Goal: Information Seeking & Learning: Check status

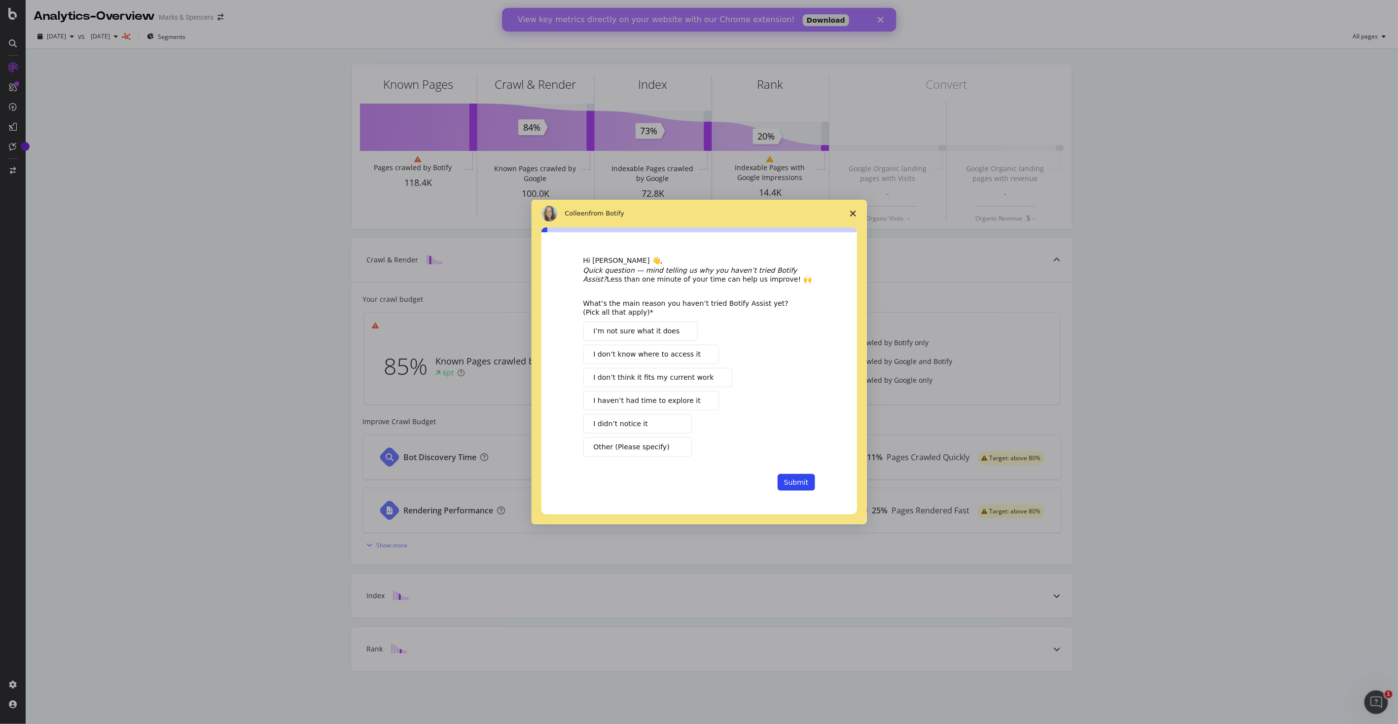
click at [850, 209] on span "Close survey" at bounding box center [853, 214] width 28 height 28
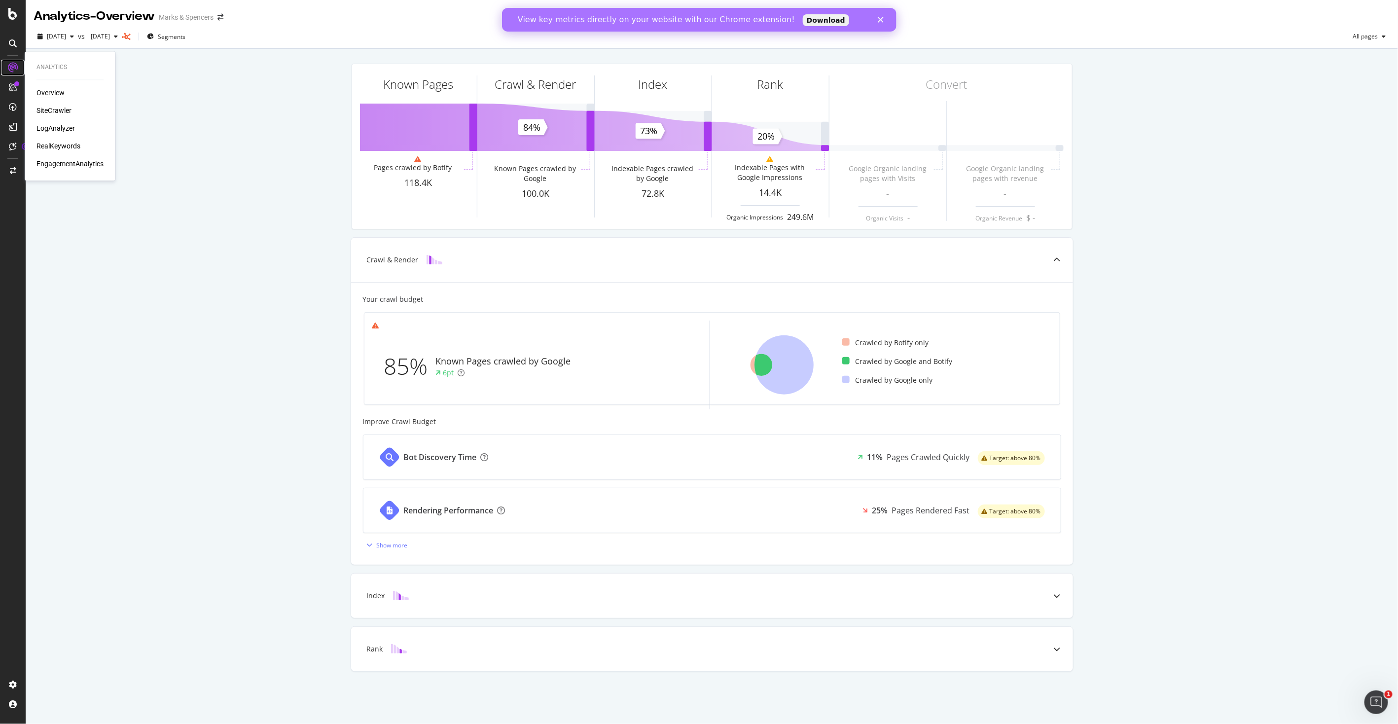
click at [17, 66] on icon at bounding box center [13, 68] width 10 height 10
click at [55, 95] on div "Overview" at bounding box center [50, 93] width 28 height 10
drag, startPoint x: 53, startPoint y: 92, endPoint x: 74, endPoint y: 115, distance: 31.4
click at [52, 91] on div "Overview" at bounding box center [50, 93] width 28 height 10
click at [7, 42] on div at bounding box center [13, 43] width 16 height 16
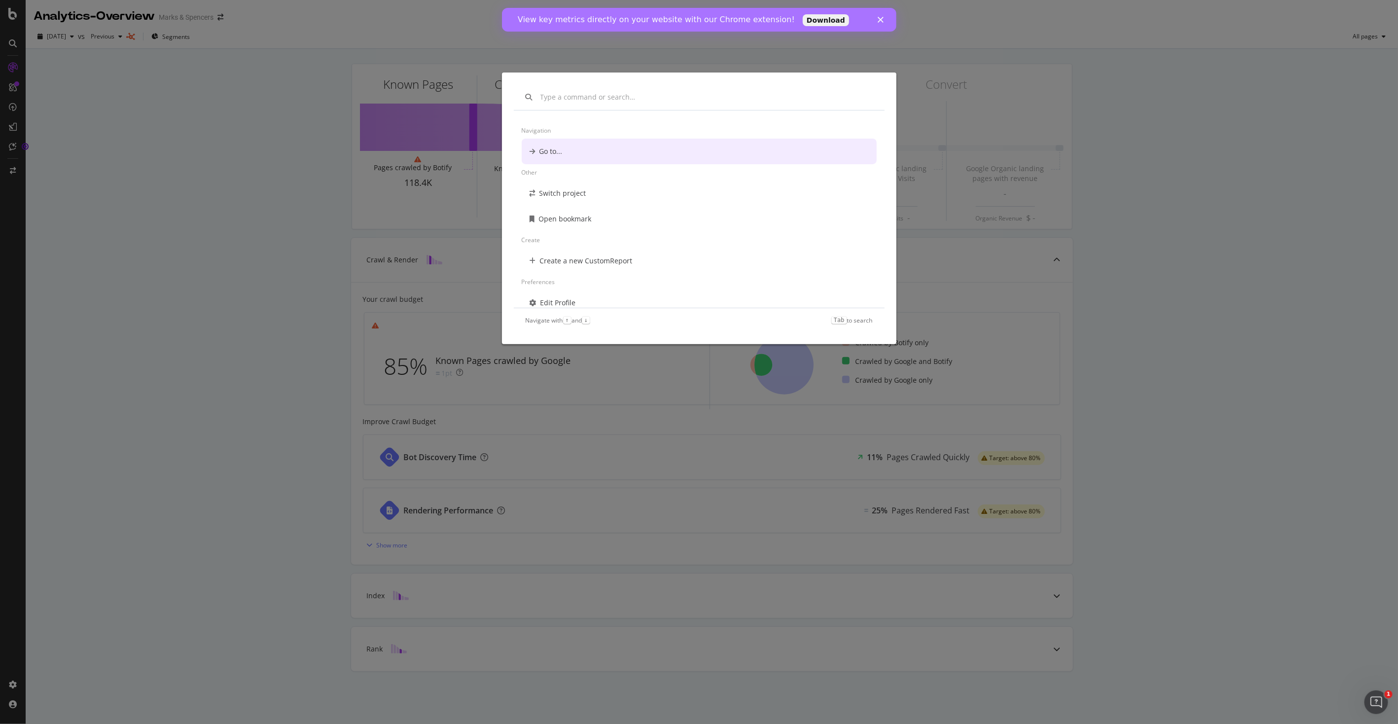
drag, startPoint x: 875, startPoint y: 22, endPoint x: 1432, endPoint y: 117, distance: 564.6
click at [875, 22] on div "View key metrics directly on your website with our Chrome extension! Download" at bounding box center [698, 20] width 394 height 16
click at [878, 13] on div "View key metrics directly on your website with our Chrome extension! Download" at bounding box center [698, 20] width 394 height 16
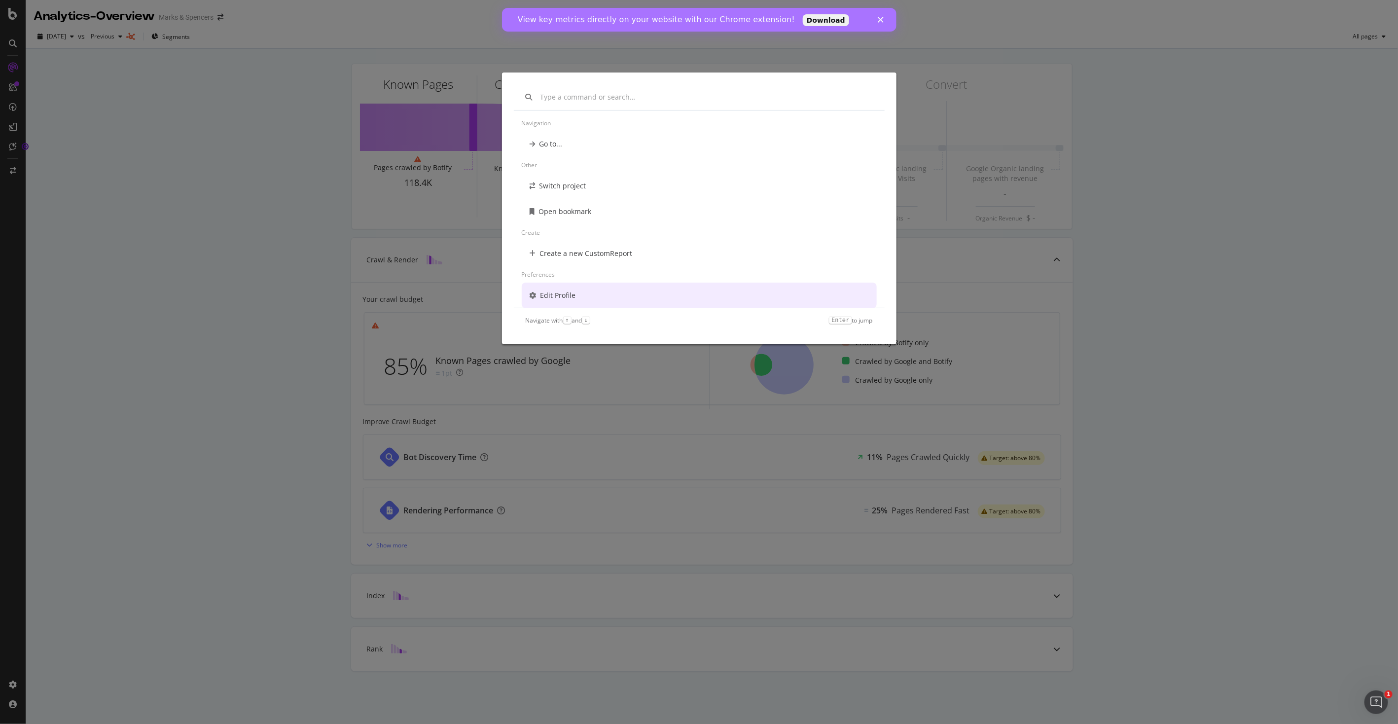
drag, startPoint x: 382, startPoint y: 290, endPoint x: 372, endPoint y: 293, distance: 10.3
click at [382, 290] on div "Navigation Go to... Other Switch project Open bookmark Create Create a new Cust…" at bounding box center [699, 362] width 1398 height 724
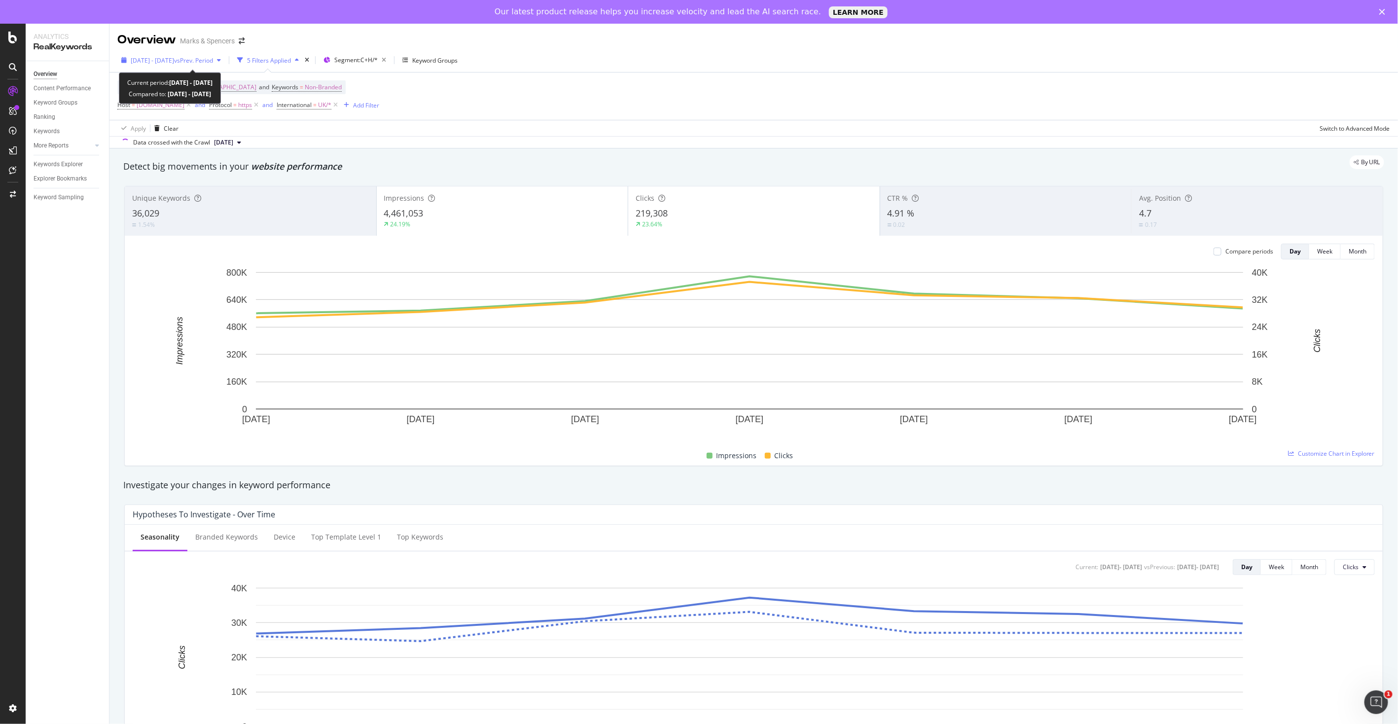
click at [174, 64] on span "[DATE] - [DATE]" at bounding box center [152, 60] width 43 height 8
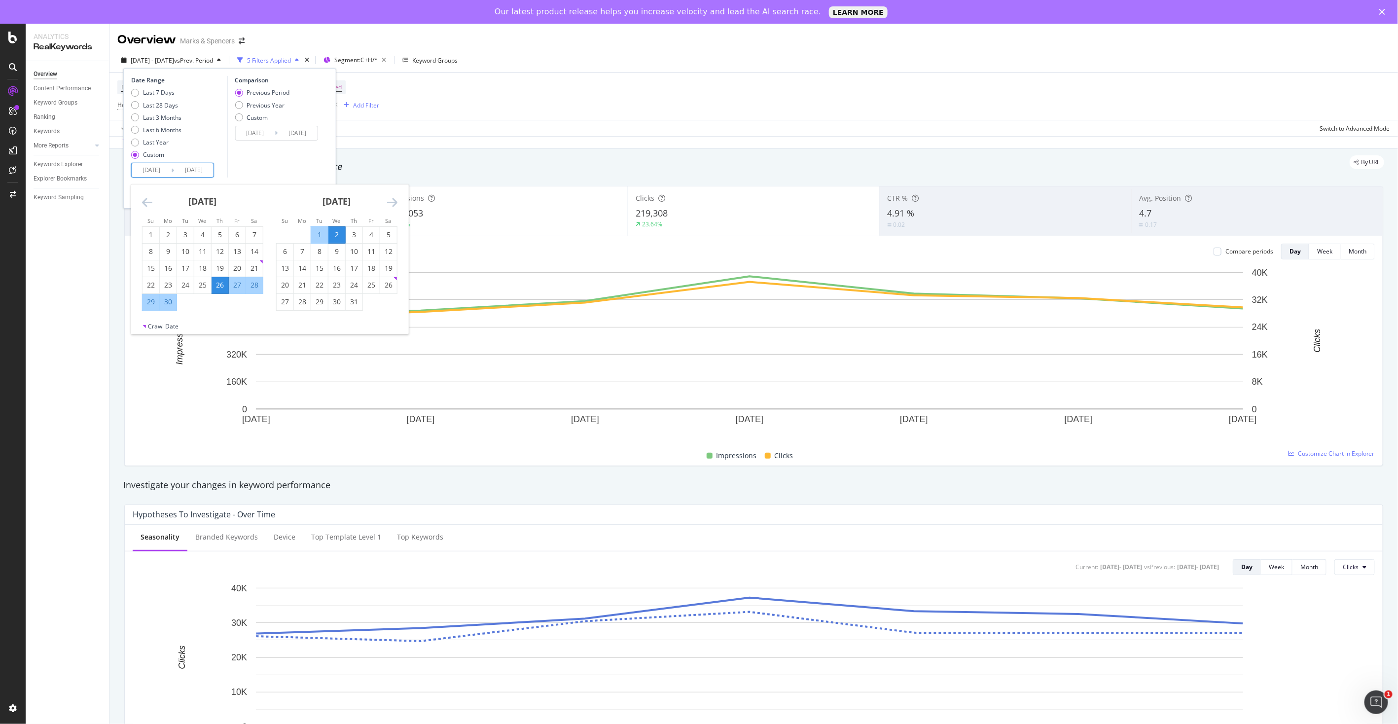
click at [159, 168] on input "[DATE]" at bounding box center [151, 170] width 39 height 14
click at [158, 117] on div "Last 3 Months" at bounding box center [162, 117] width 38 height 8
type input "[DATE]"
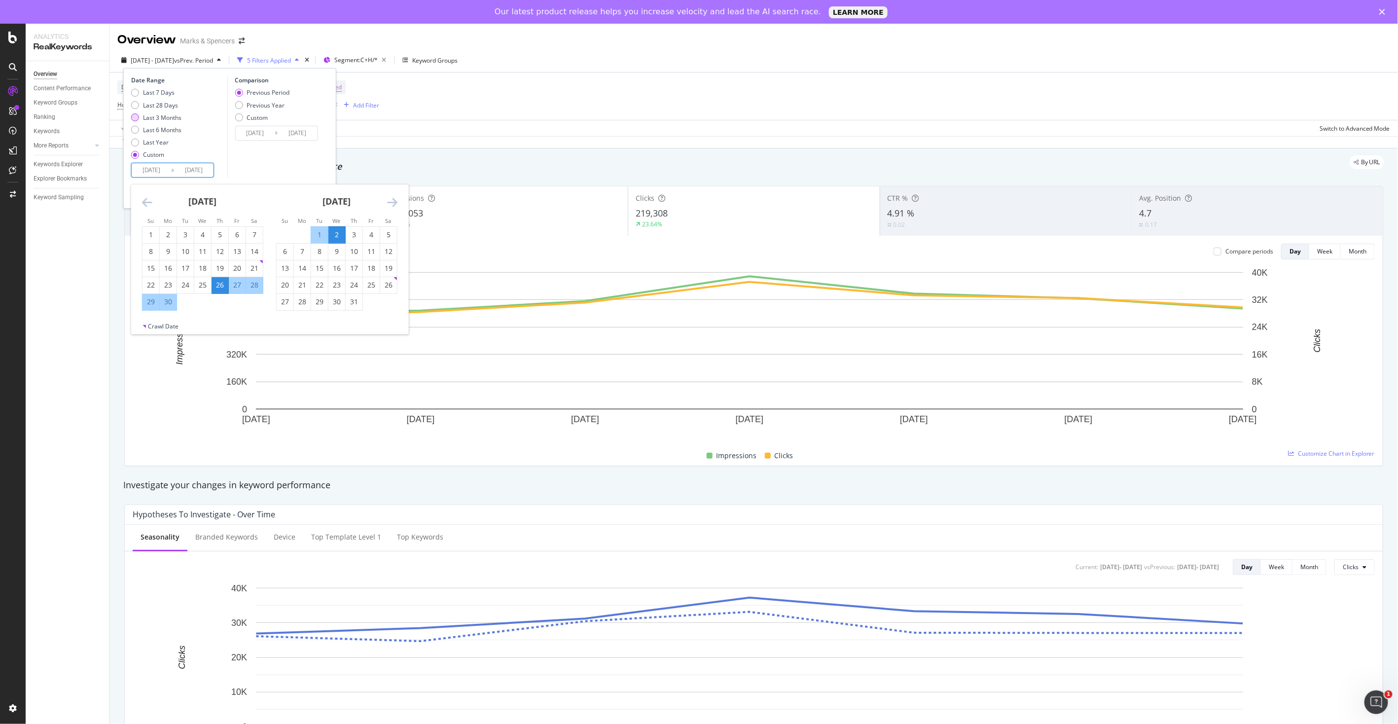
type input "[DATE]"
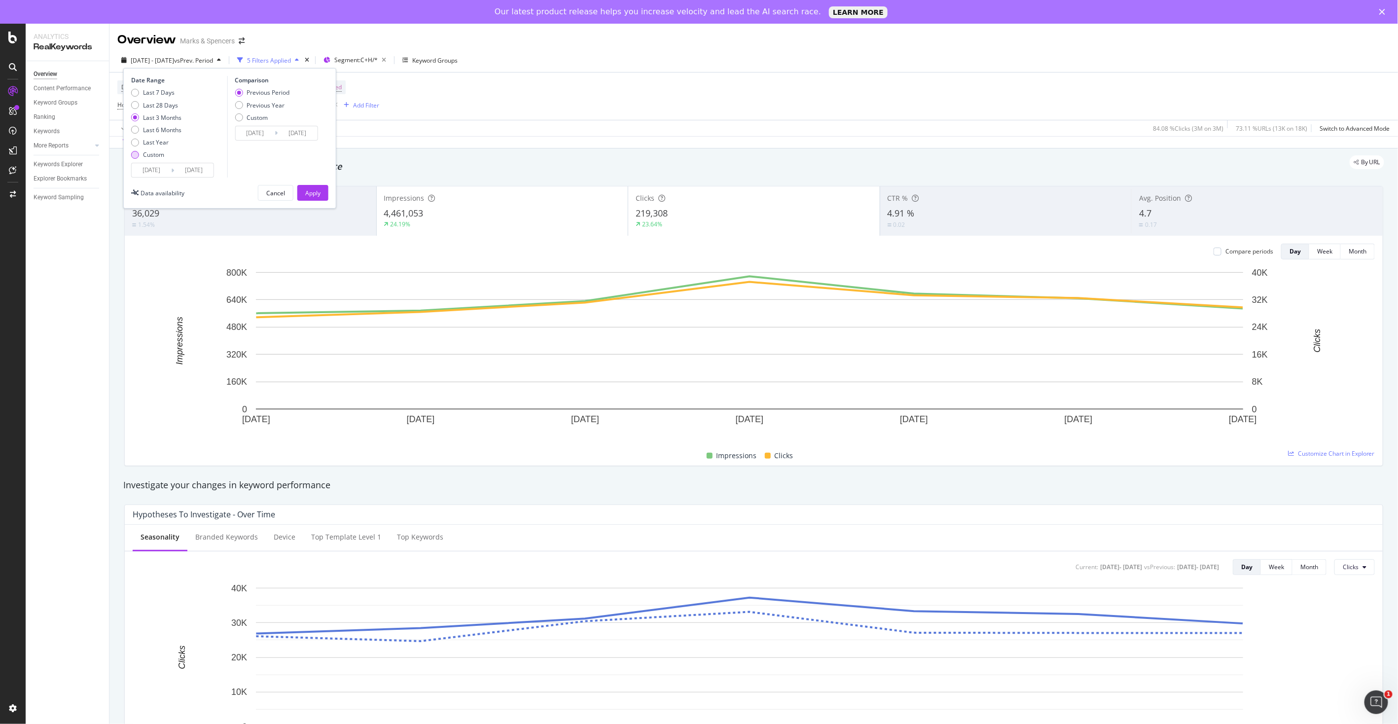
click at [153, 156] on div "Custom" at bounding box center [153, 154] width 21 height 8
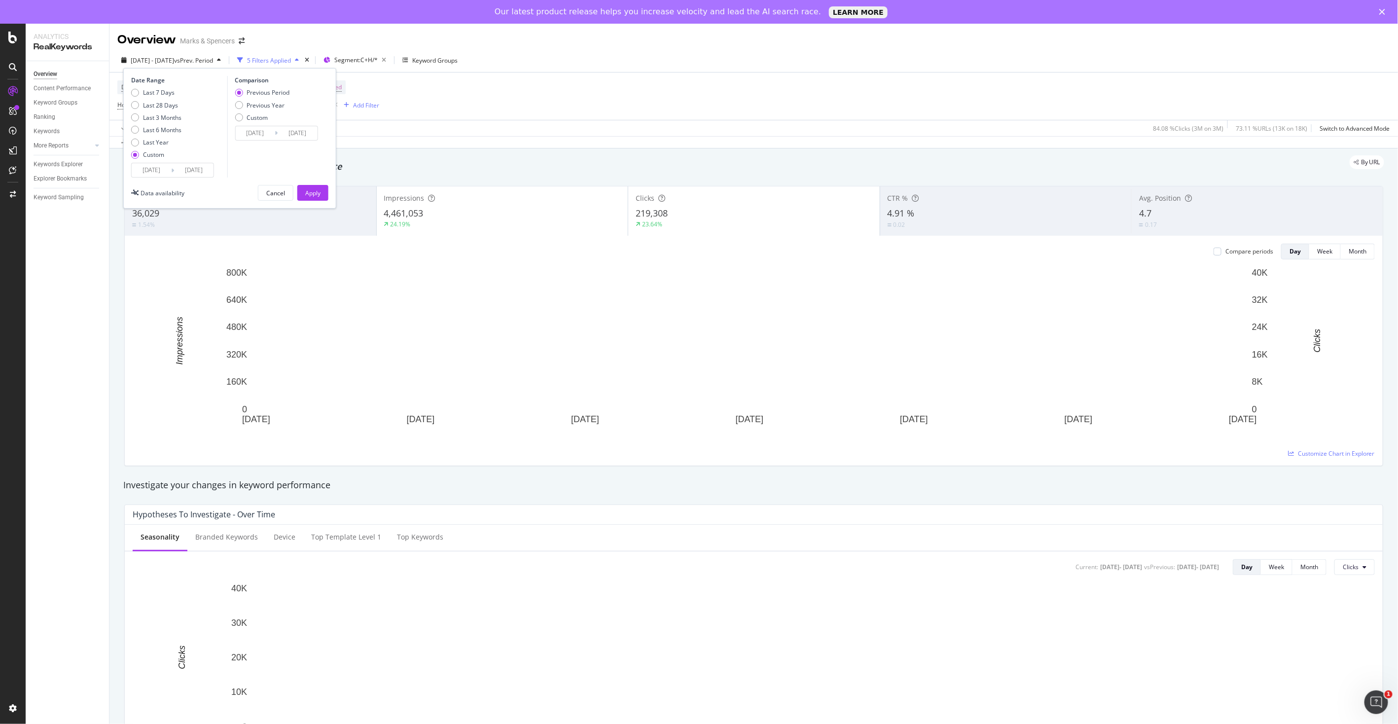
type input "[DATE]"
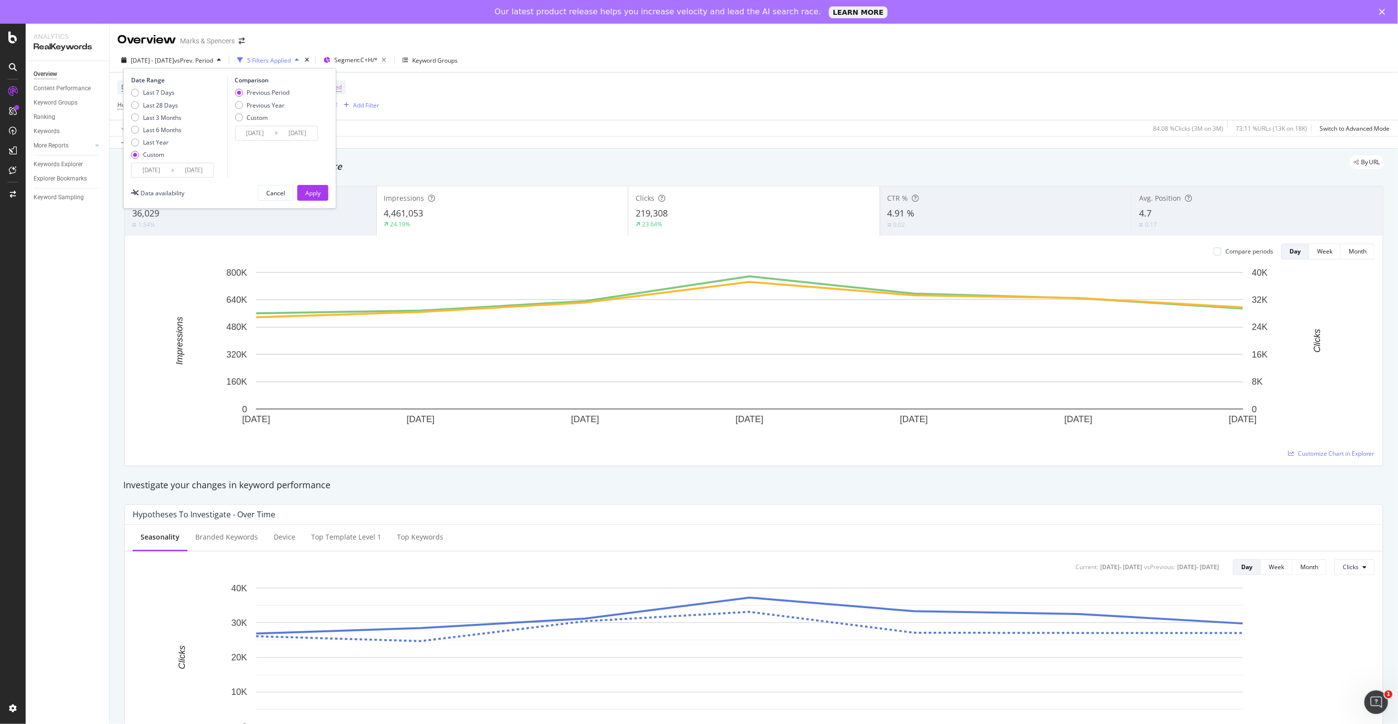
type input "[DATE]"
click at [159, 169] on input "[DATE]" at bounding box center [151, 170] width 39 height 14
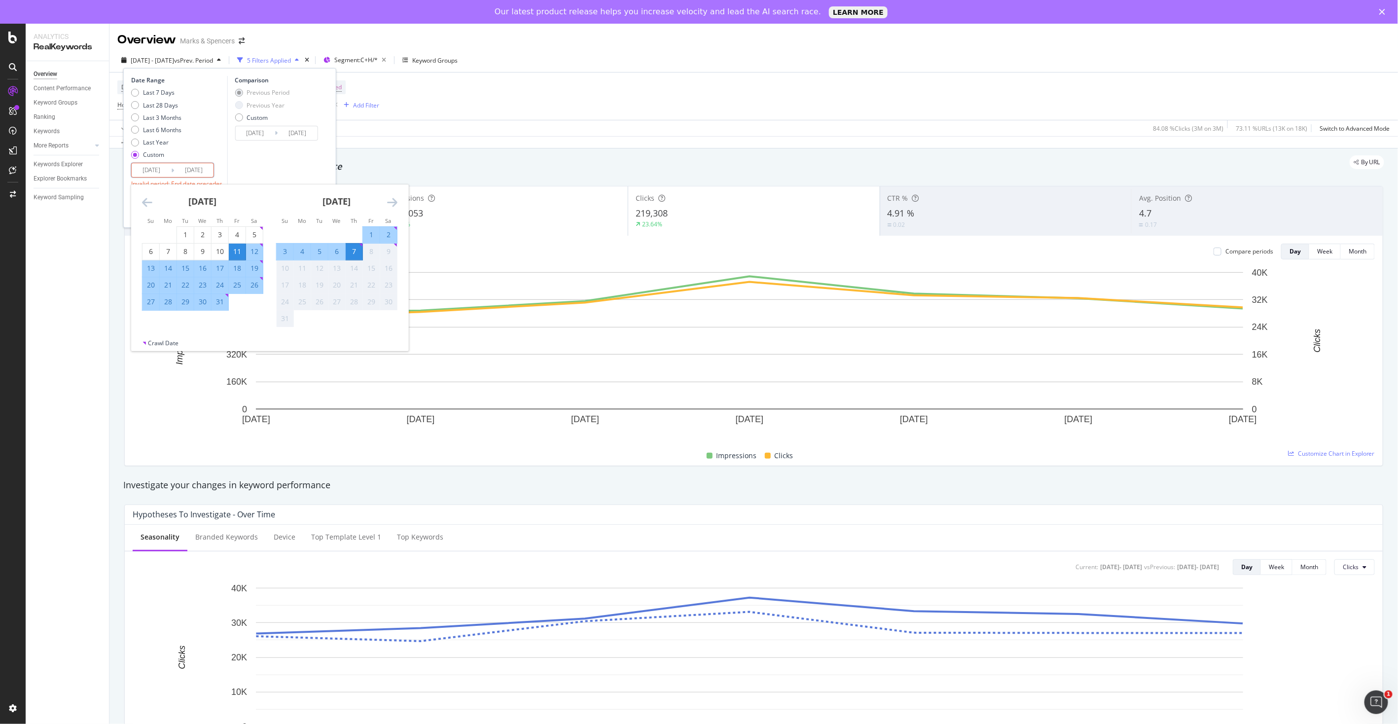
click at [156, 167] on input "[DATE]" at bounding box center [151, 170] width 39 height 14
click at [144, 203] on icon "Move backward to switch to the previous month." at bounding box center [147, 202] width 10 height 12
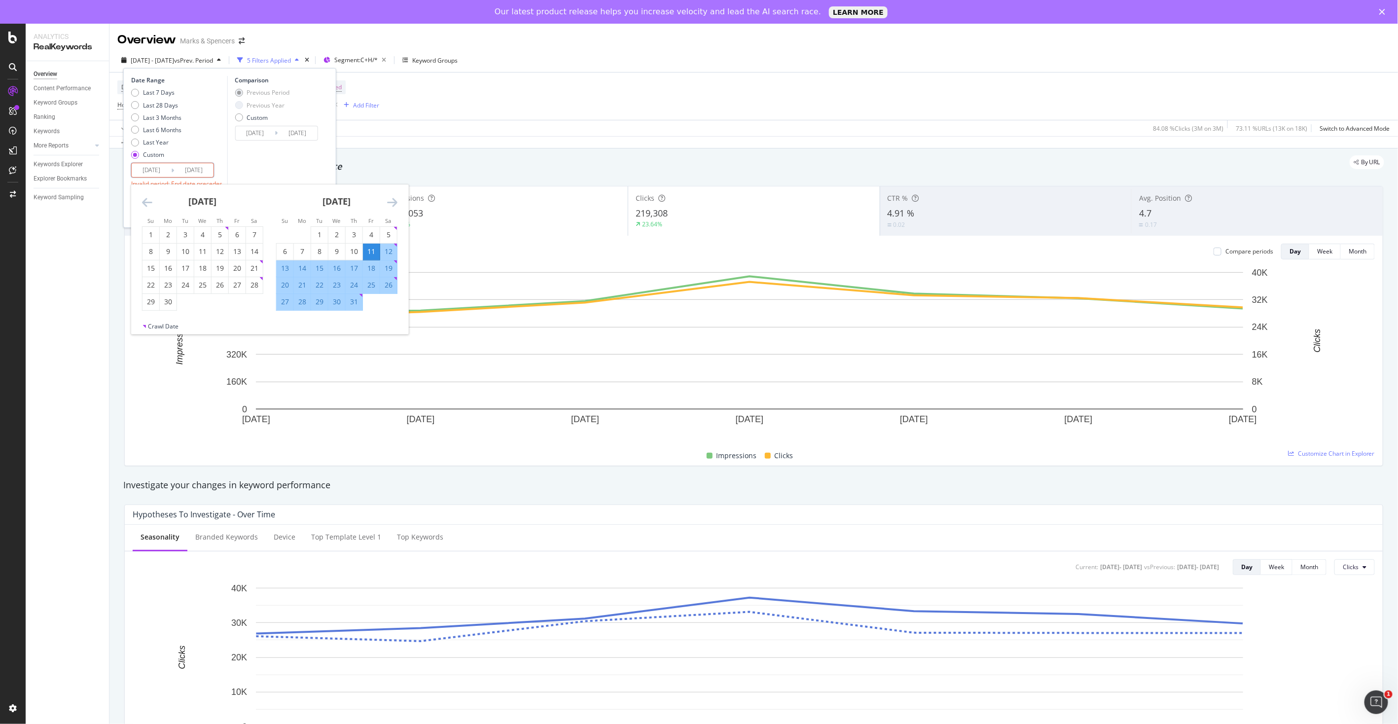
click at [144, 203] on icon "Move backward to switch to the previous month." at bounding box center [147, 202] width 10 height 12
click at [183, 239] on div "1" at bounding box center [185, 235] width 17 height 10
type input "[DATE]"
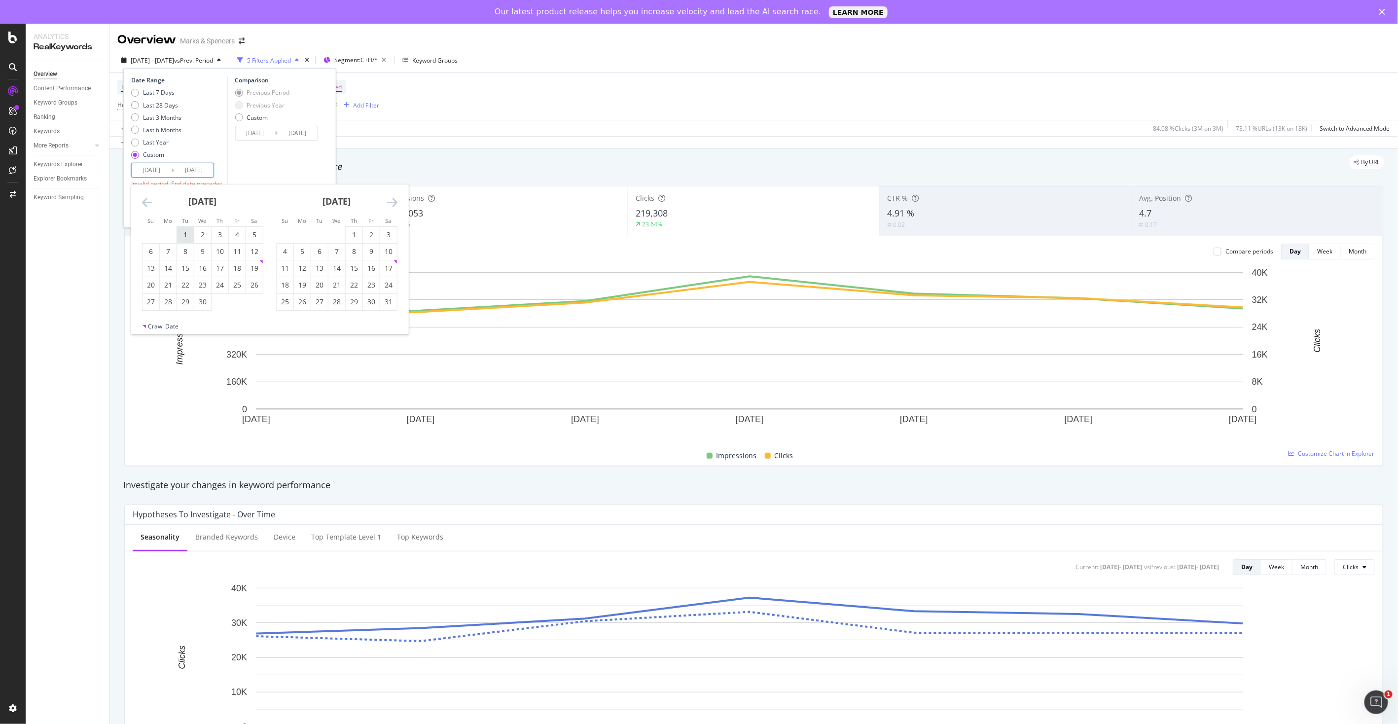
type input "[DATE]"
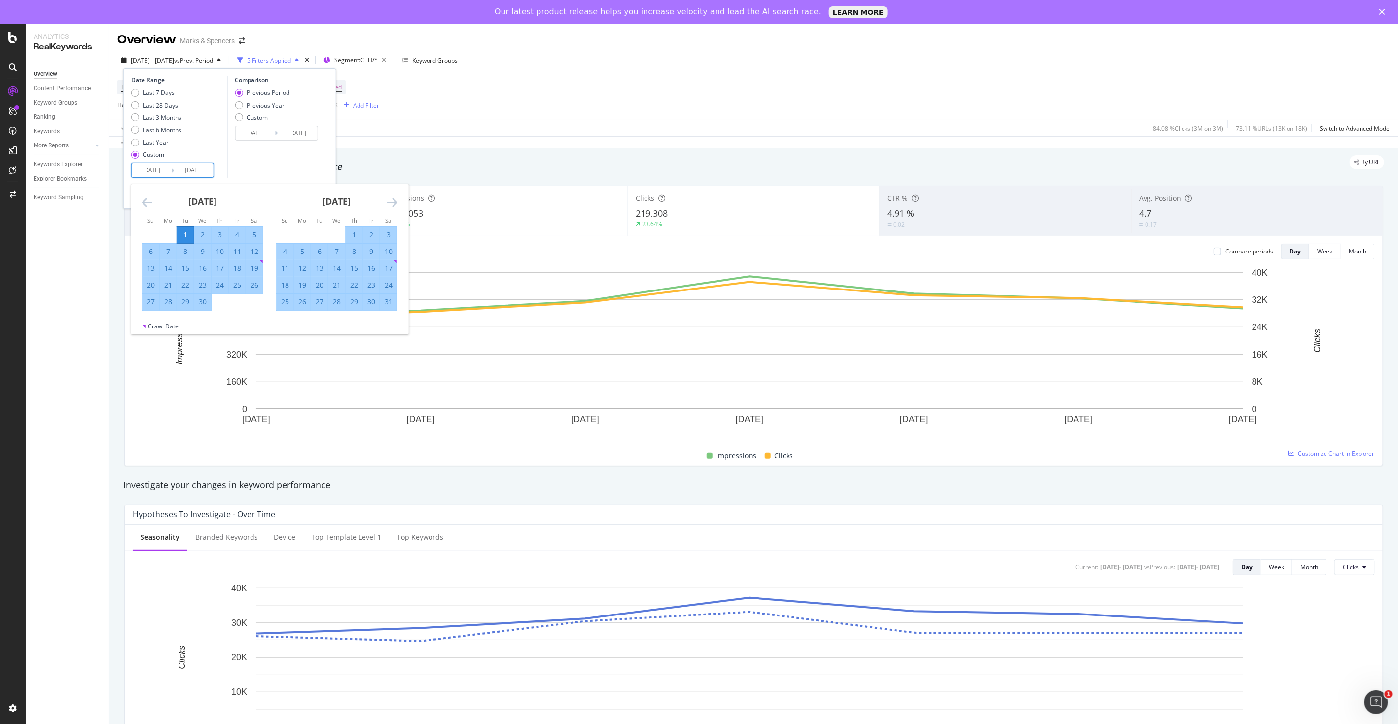
click at [212, 143] on div "Last 7 Days Last 28 Days Last 3 Months Last 6 Months Last Year Custom" at bounding box center [178, 125] width 94 height 74
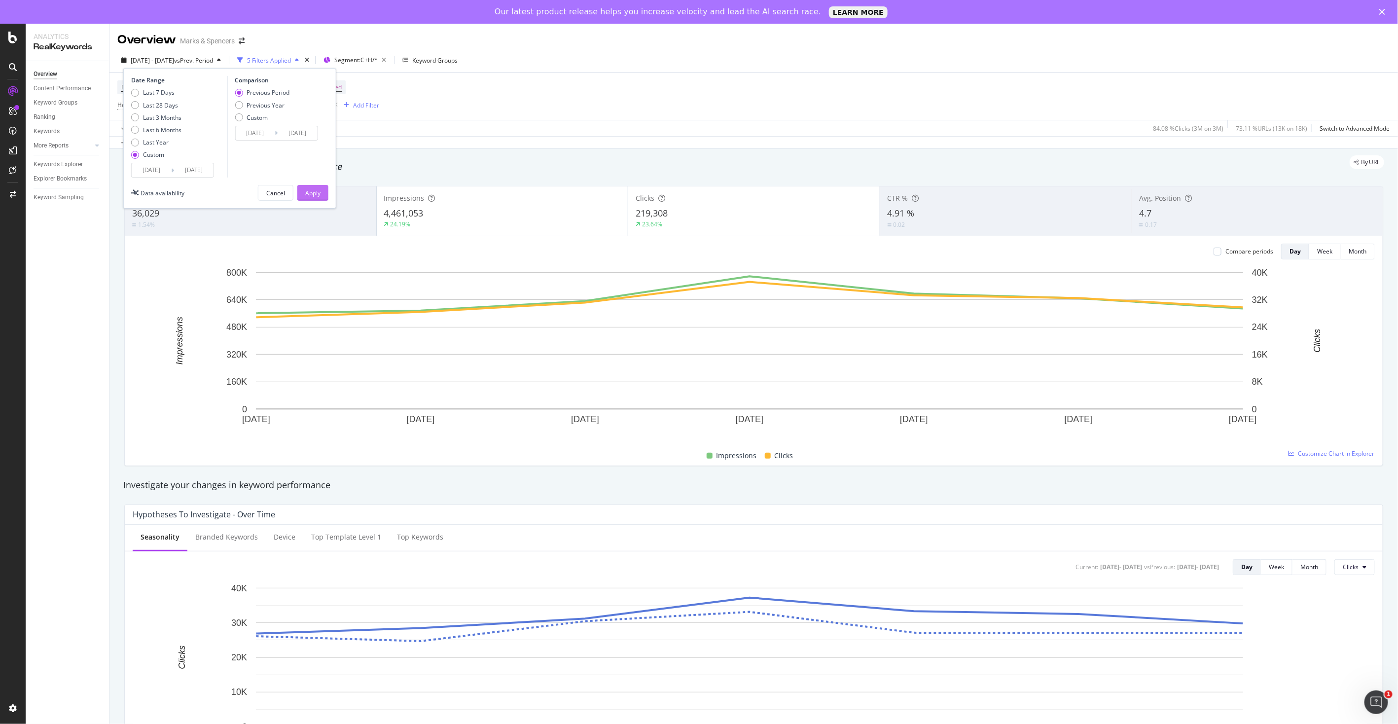
click at [307, 190] on div "Apply" at bounding box center [312, 193] width 15 height 8
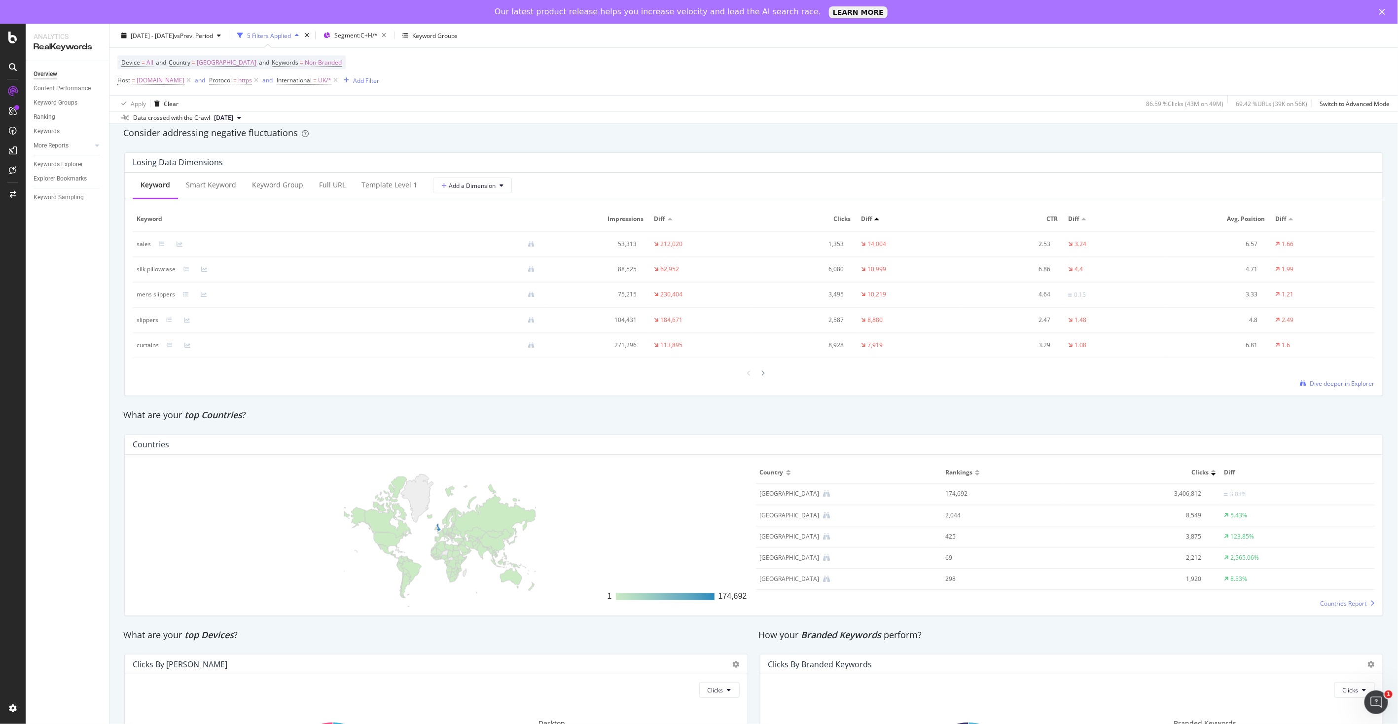
scroll to position [1278, 0]
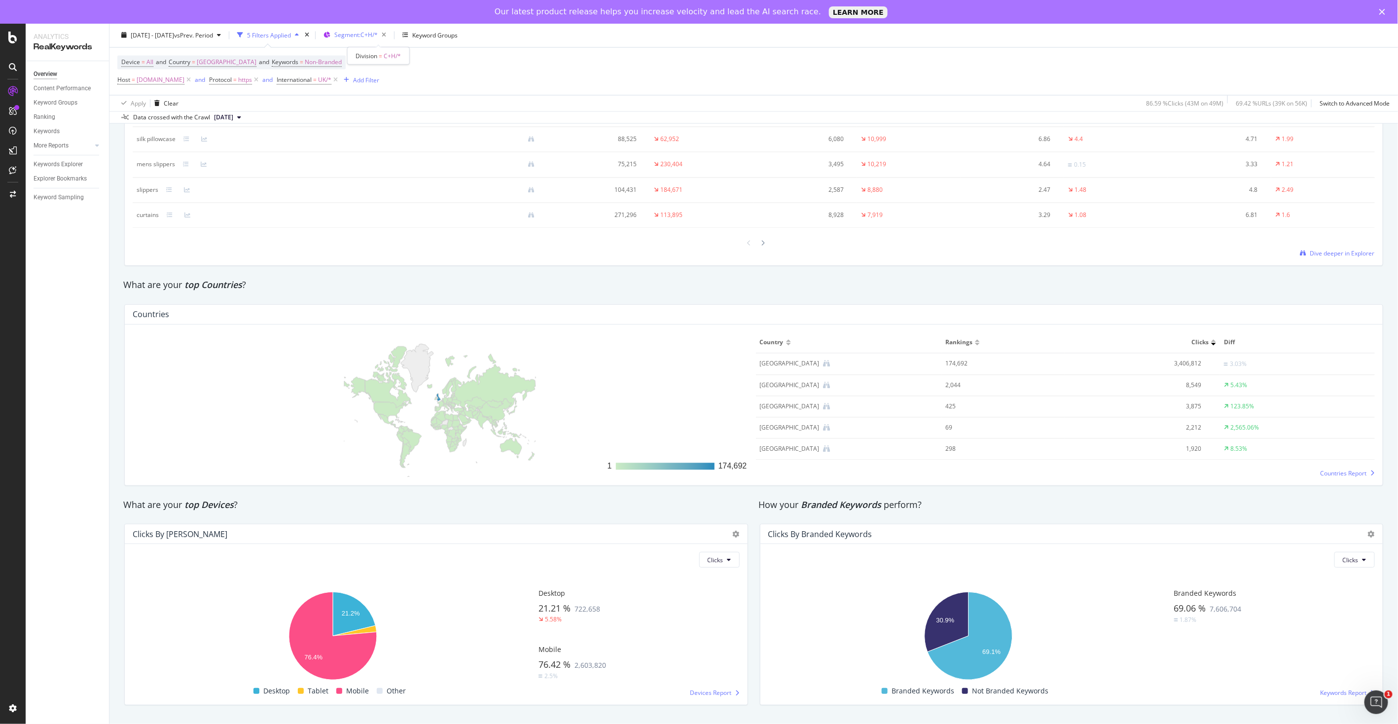
click at [373, 38] on span "Segment: C+H/*" at bounding box center [355, 35] width 43 height 8
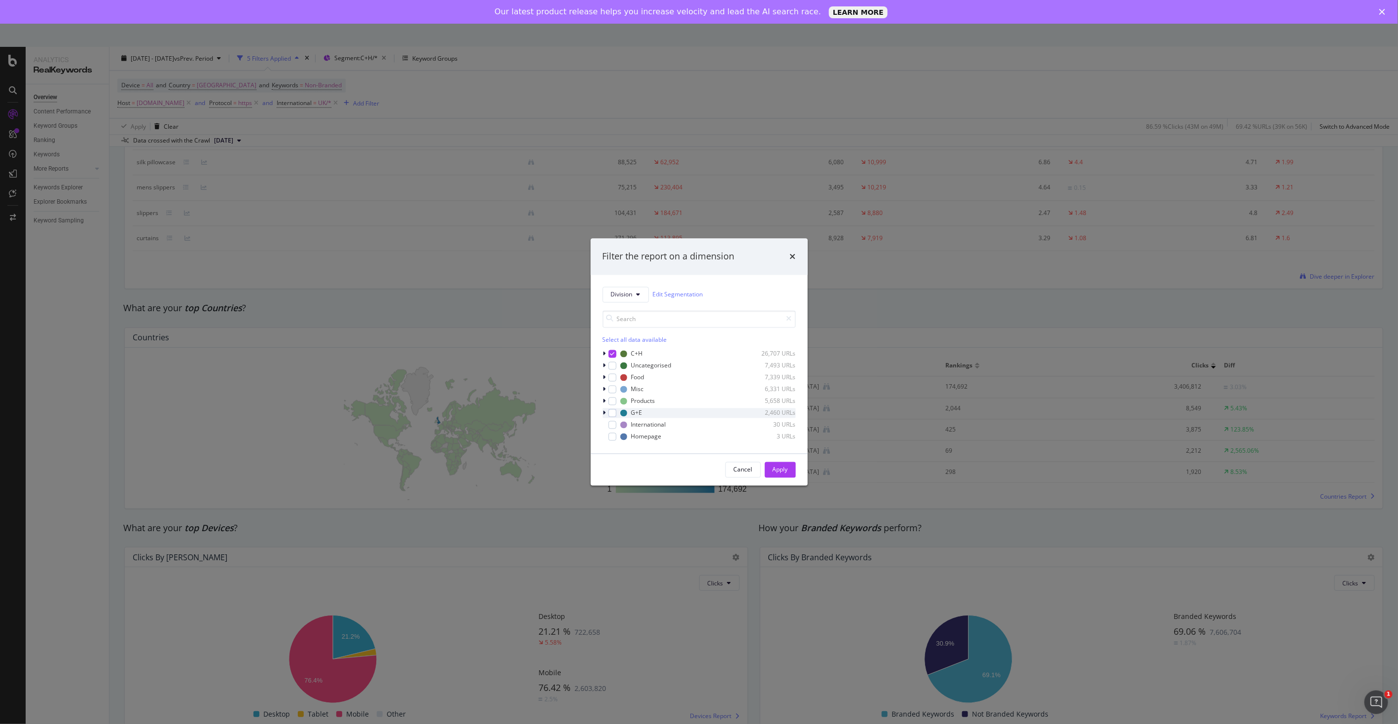
click at [617, 413] on div "G+E 2,460 URLs" at bounding box center [699, 413] width 193 height 10
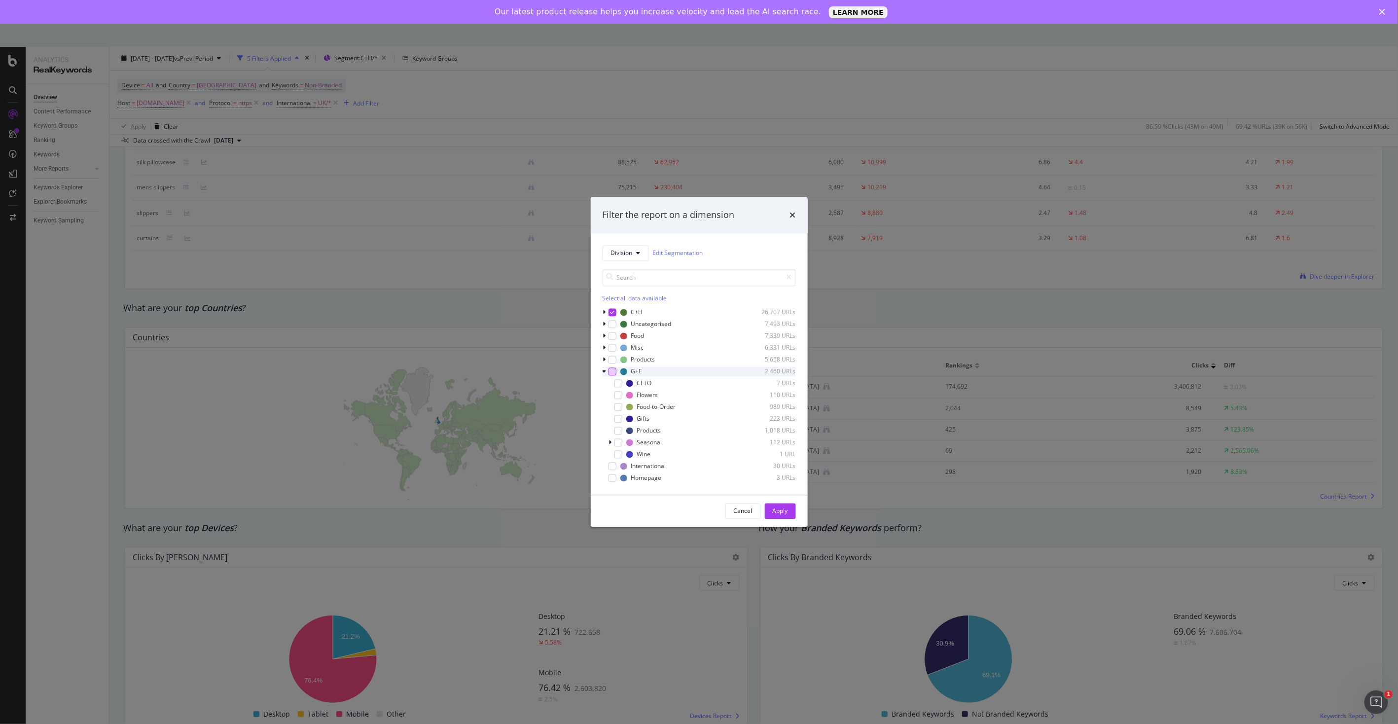
click at [612, 371] on div "modal" at bounding box center [612, 371] width 8 height 8
click at [778, 511] on div "Apply" at bounding box center [780, 511] width 15 height 8
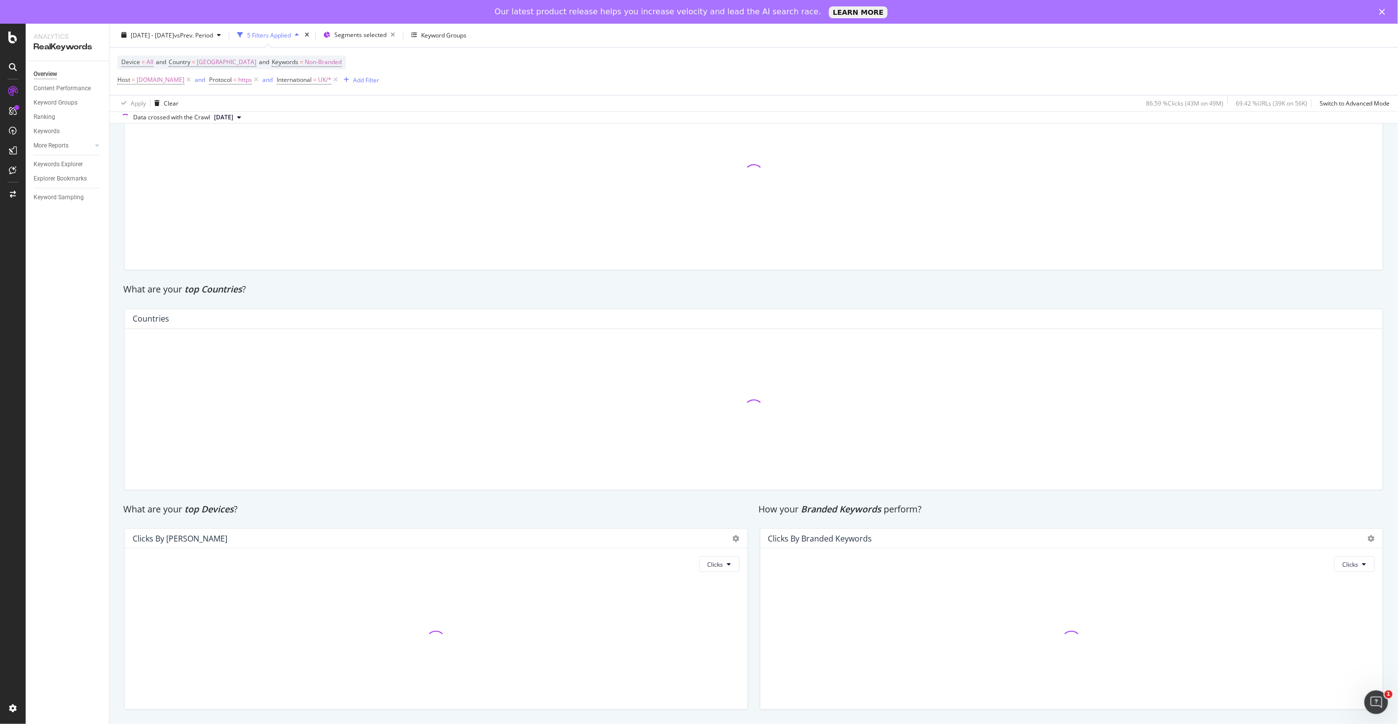
scroll to position [1273, 0]
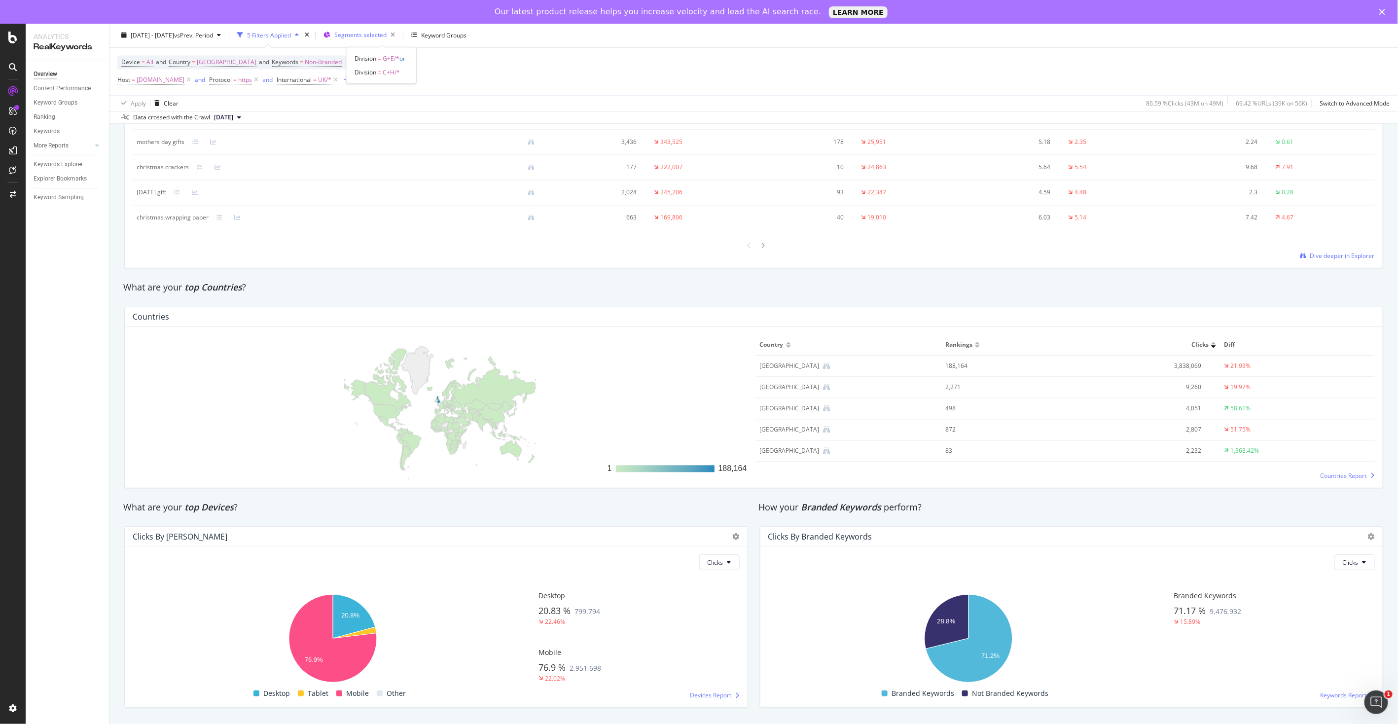
click at [371, 33] on span "Segments selected" at bounding box center [360, 35] width 52 height 8
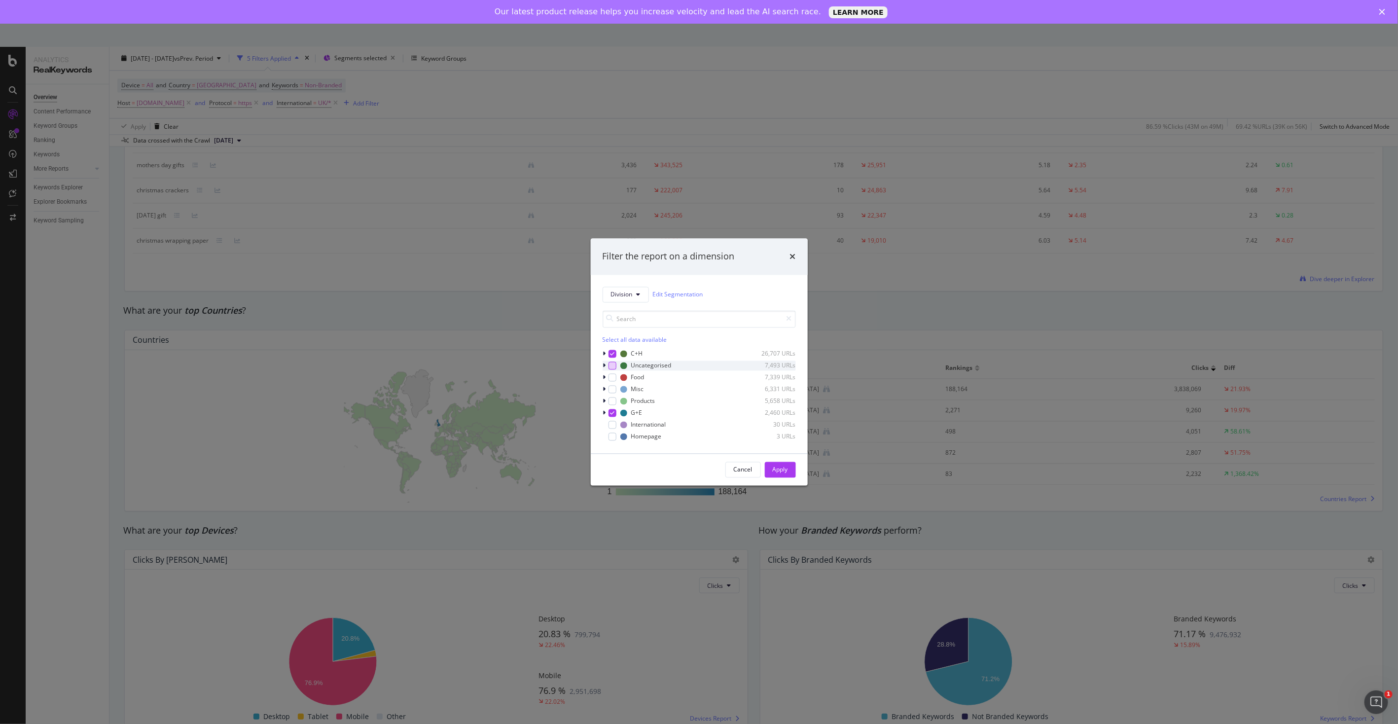
click at [614, 366] on div "modal" at bounding box center [612, 365] width 8 height 8
drag, startPoint x: 612, startPoint y: 375, endPoint x: 612, endPoint y: 386, distance: 11.3
click at [612, 376] on div "modal" at bounding box center [612, 377] width 8 height 8
drag, startPoint x: 612, startPoint y: 388, endPoint x: 612, endPoint y: 401, distance: 13.8
click at [612, 391] on div "modal" at bounding box center [612, 389] width 8 height 8
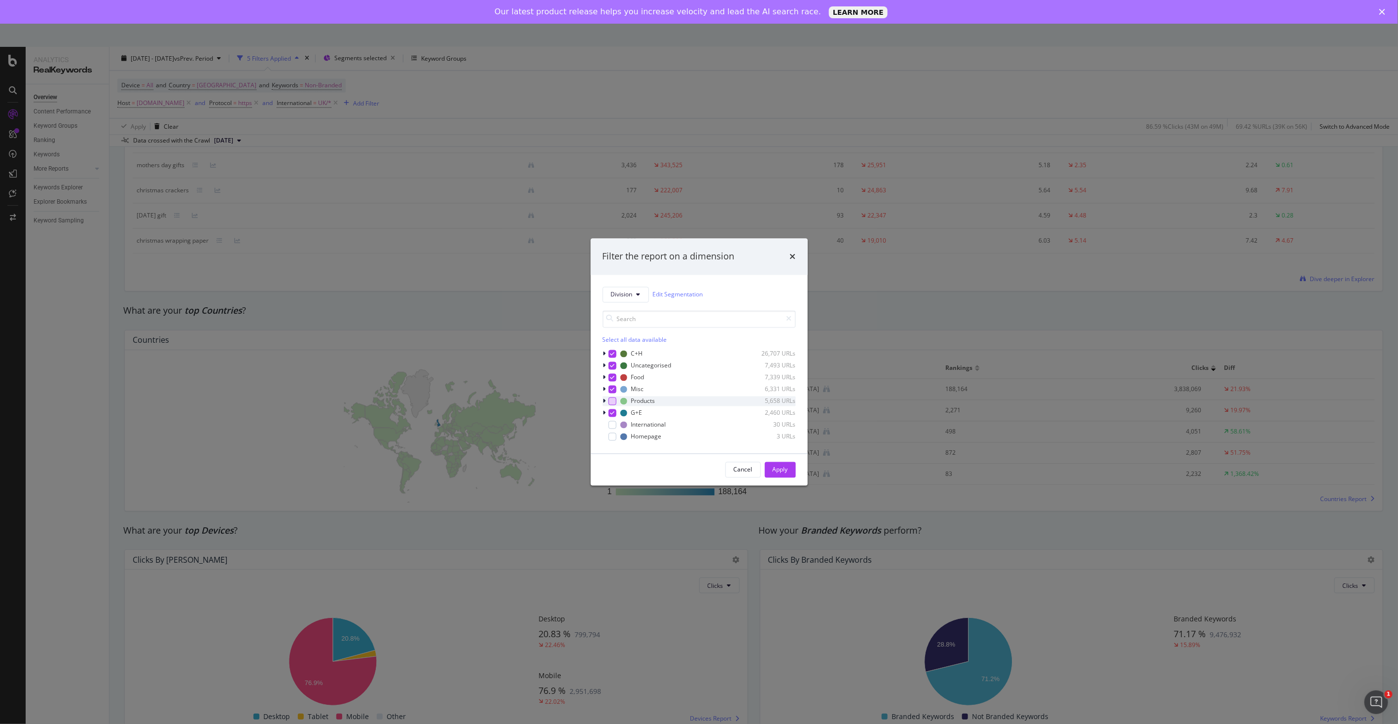
click at [612, 401] on div "modal" at bounding box center [612, 401] width 8 height 8
click at [611, 440] on div "modal" at bounding box center [612, 436] width 8 height 8
click at [777, 469] on div "Apply" at bounding box center [780, 469] width 15 height 8
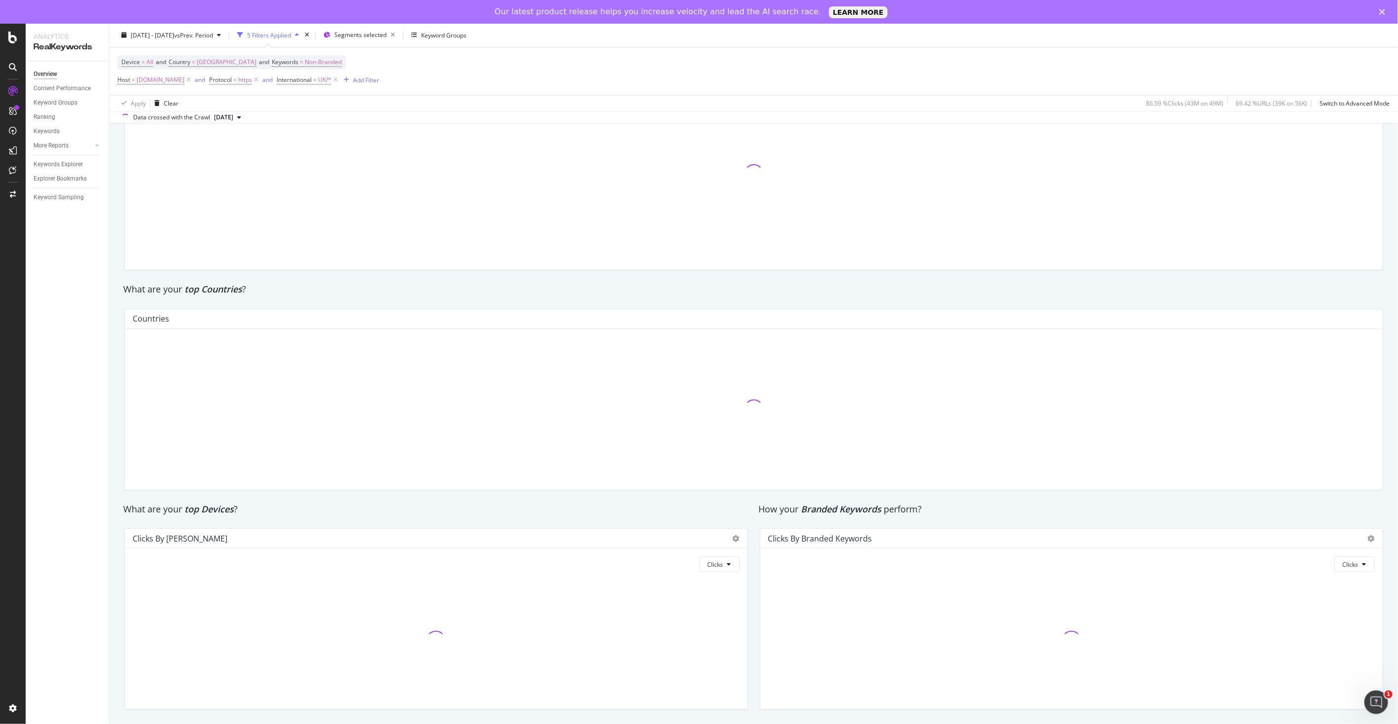
scroll to position [1273, 0]
